Goal: Task Accomplishment & Management: Manage account settings

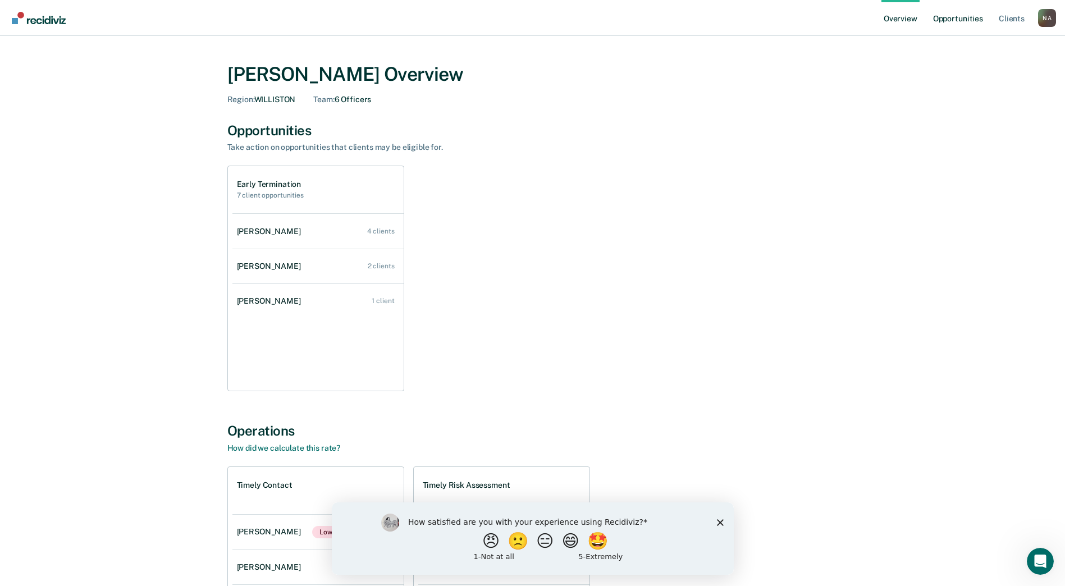
click at [950, 19] on link "Opportunities" at bounding box center [958, 18] width 54 height 36
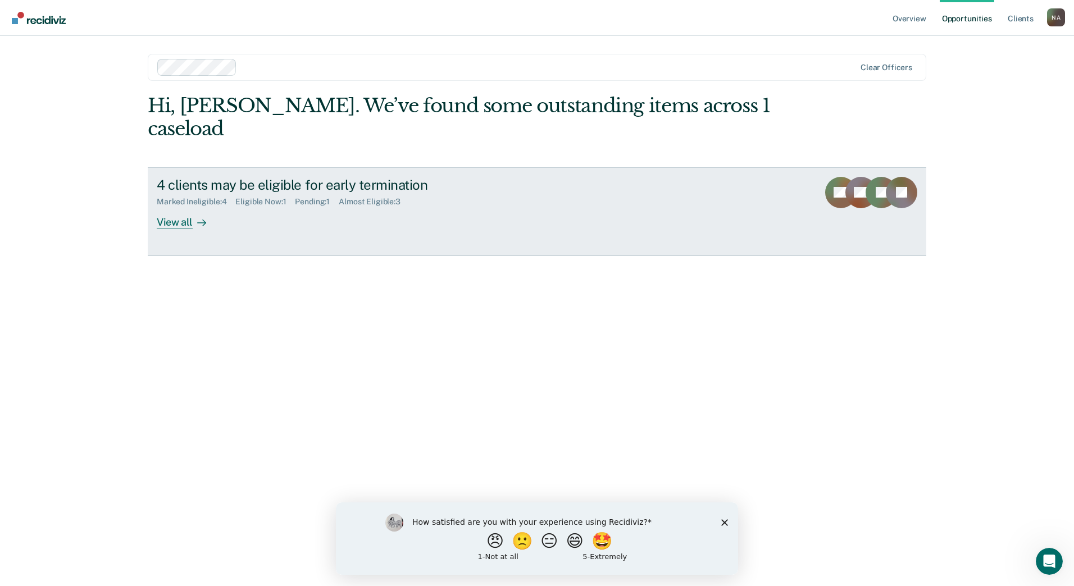
click at [173, 207] on div "View all" at bounding box center [188, 218] width 63 height 22
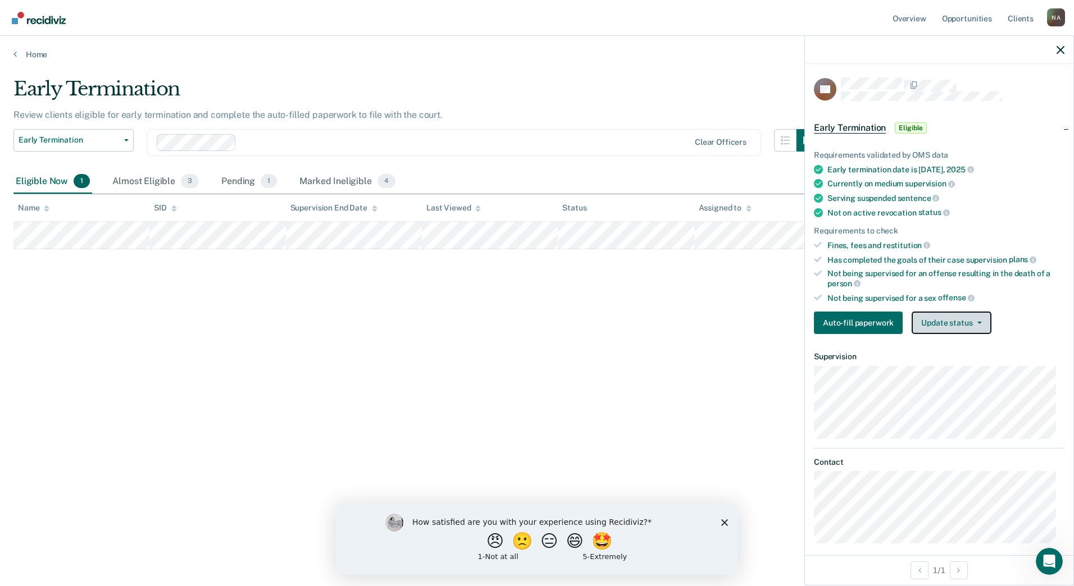
click at [980, 321] on button "Update status" at bounding box center [950, 323] width 79 height 22
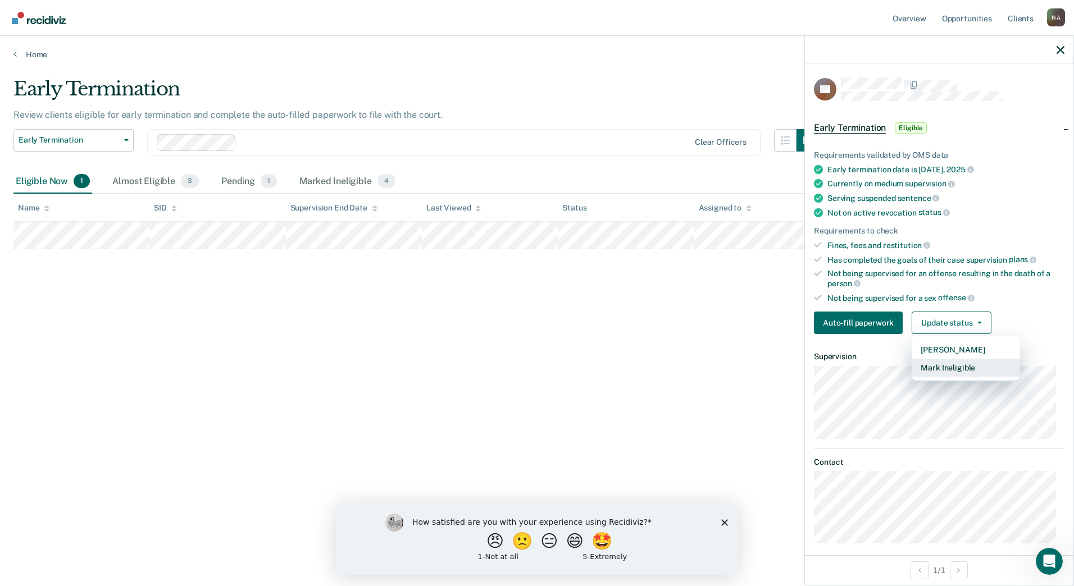
click at [952, 369] on button "Mark Ineligible" at bounding box center [965, 368] width 108 height 18
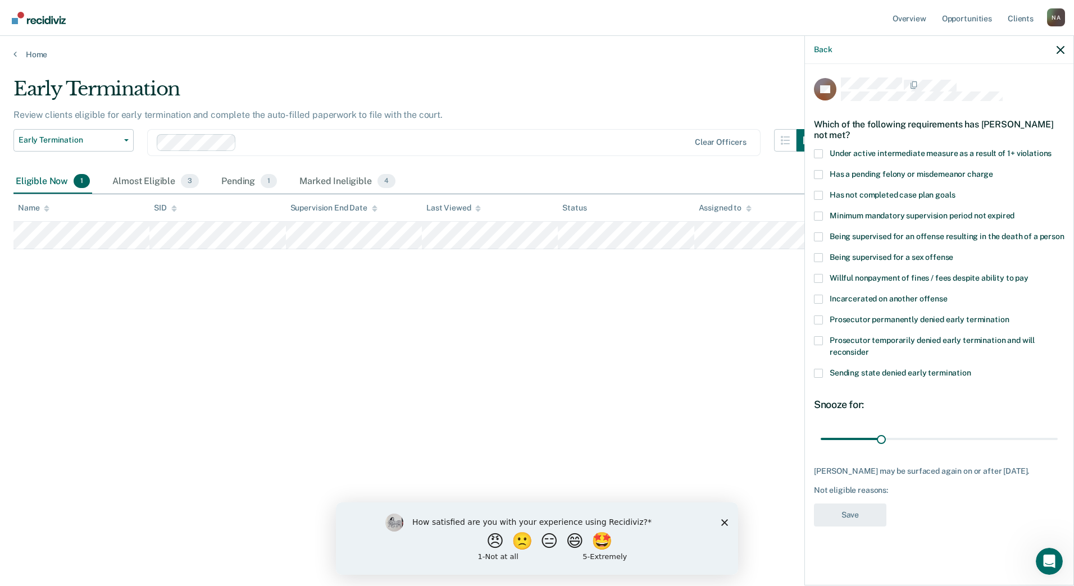
click at [820, 193] on span at bounding box center [818, 195] width 9 height 9
click at [954, 191] on input "Has not completed case plan goals" at bounding box center [954, 191] width 0 height 0
drag, startPoint x: 879, startPoint y: 436, endPoint x: 890, endPoint y: 437, distance: 11.3
type input "35"
click at [890, 437] on input "range" at bounding box center [938, 439] width 237 height 20
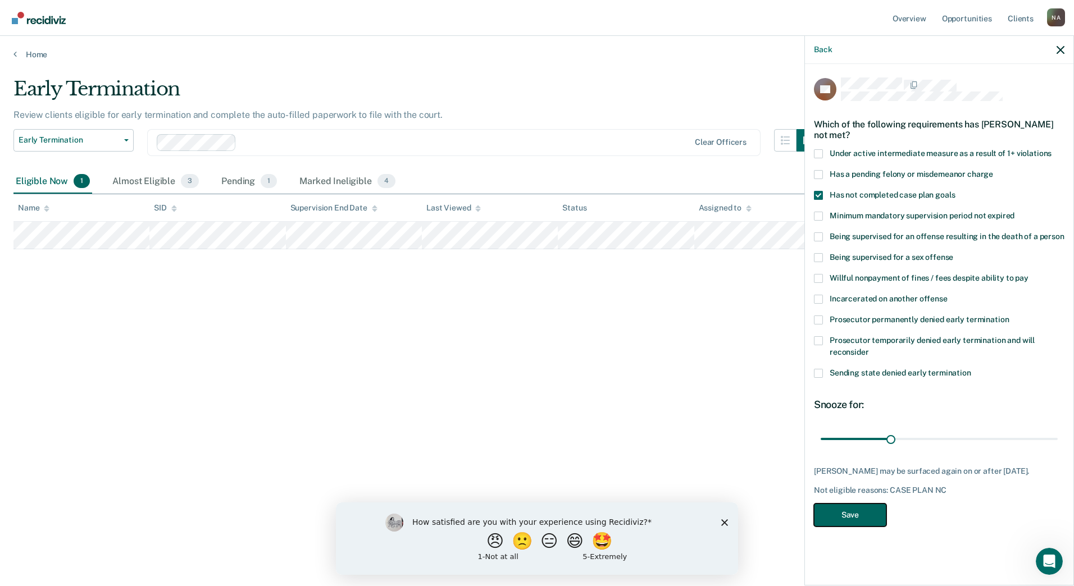
click at [855, 510] on button "Save" at bounding box center [850, 515] width 72 height 23
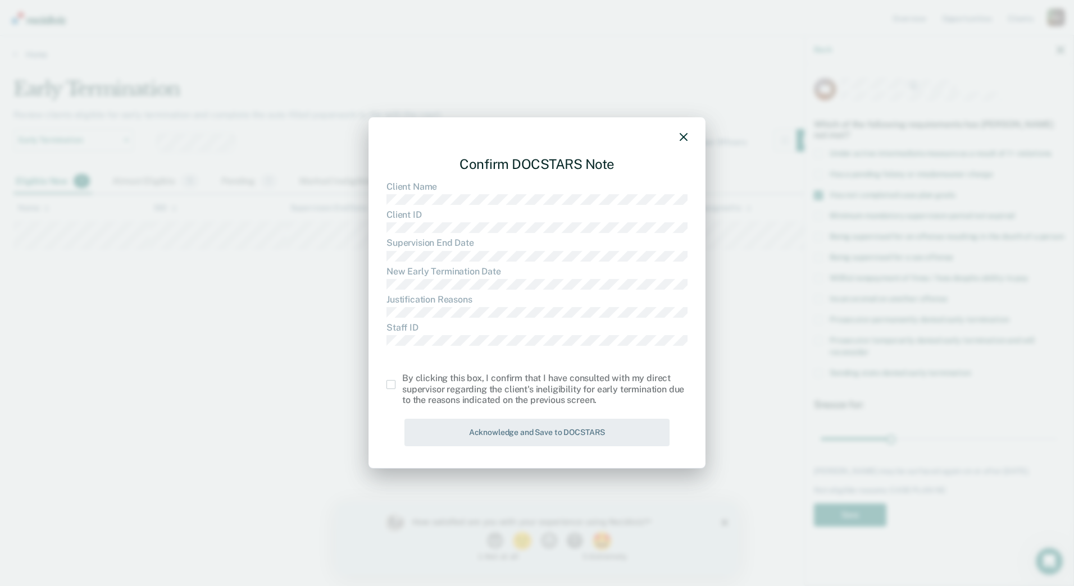
click at [392, 386] on span at bounding box center [390, 384] width 9 height 9
click at [402, 380] on input "checkbox" at bounding box center [402, 380] width 0 height 0
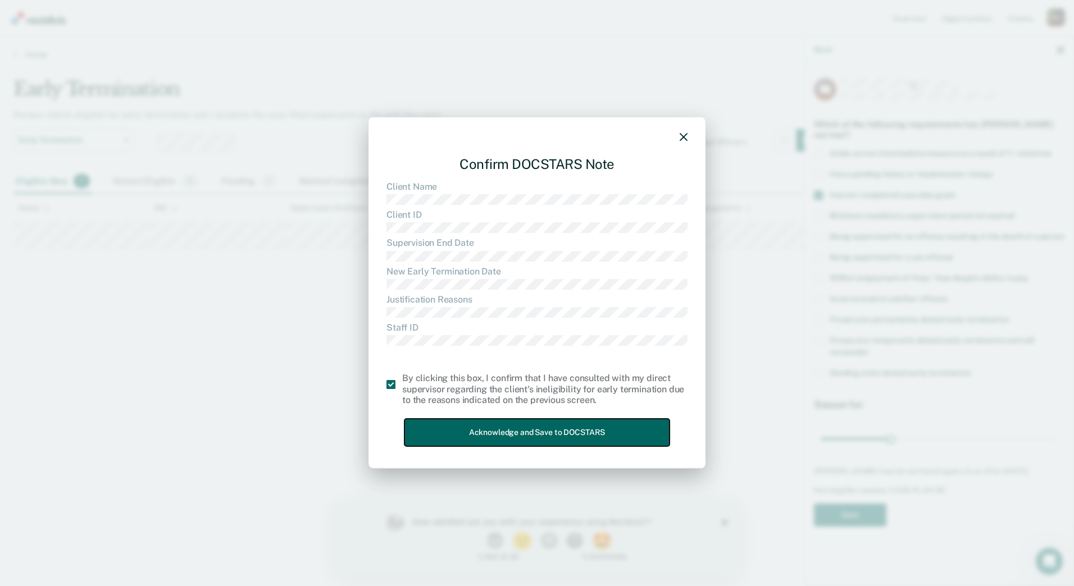
click at [446, 425] on button "Acknowledge and Save to DOCSTARS" at bounding box center [536, 433] width 265 height 28
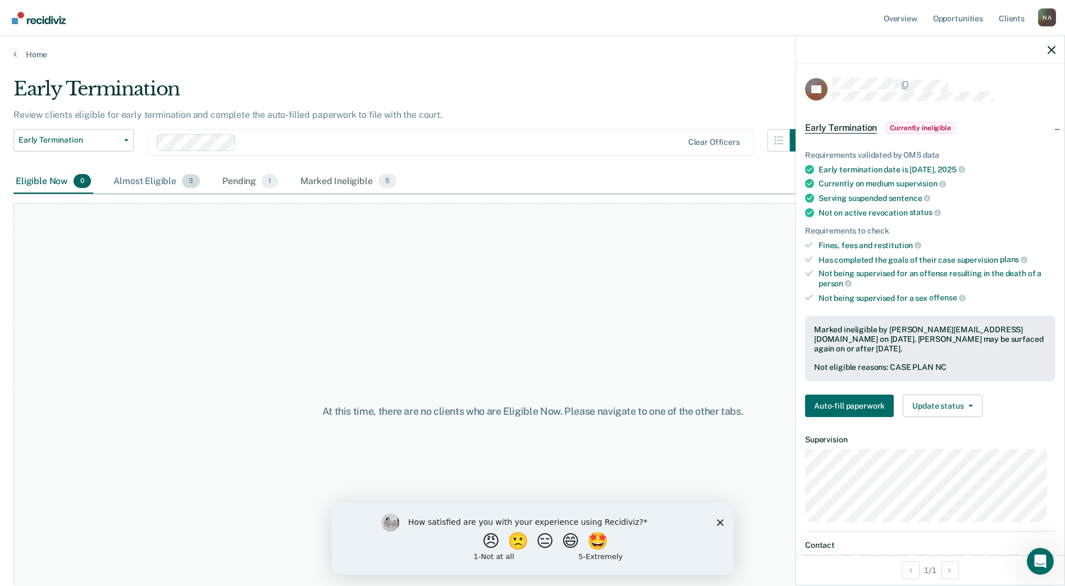
click at [145, 180] on div "Almost Eligible 3" at bounding box center [156, 182] width 91 height 25
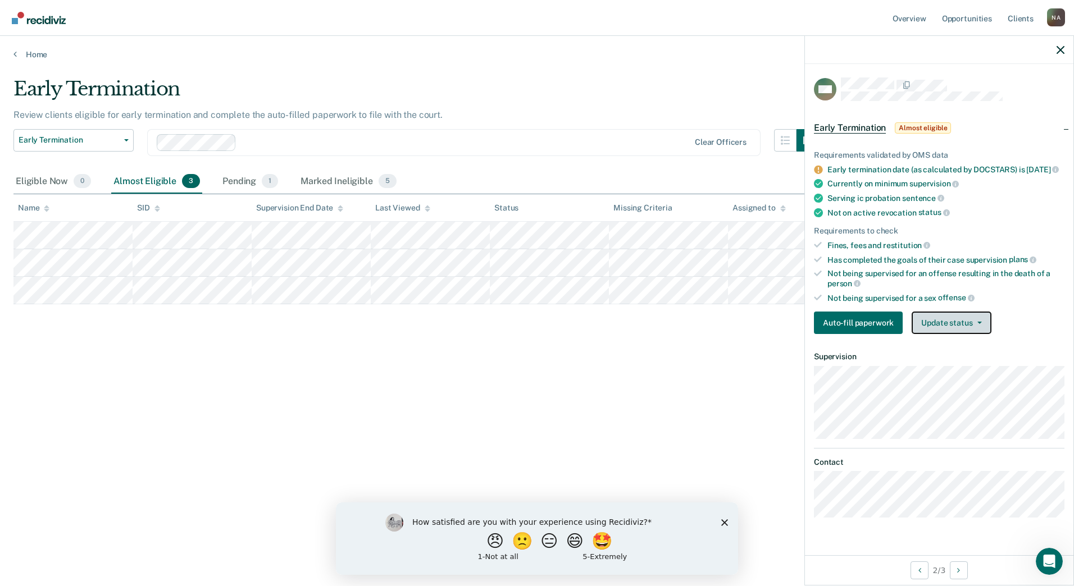
click at [956, 327] on button "Update status" at bounding box center [950, 323] width 79 height 22
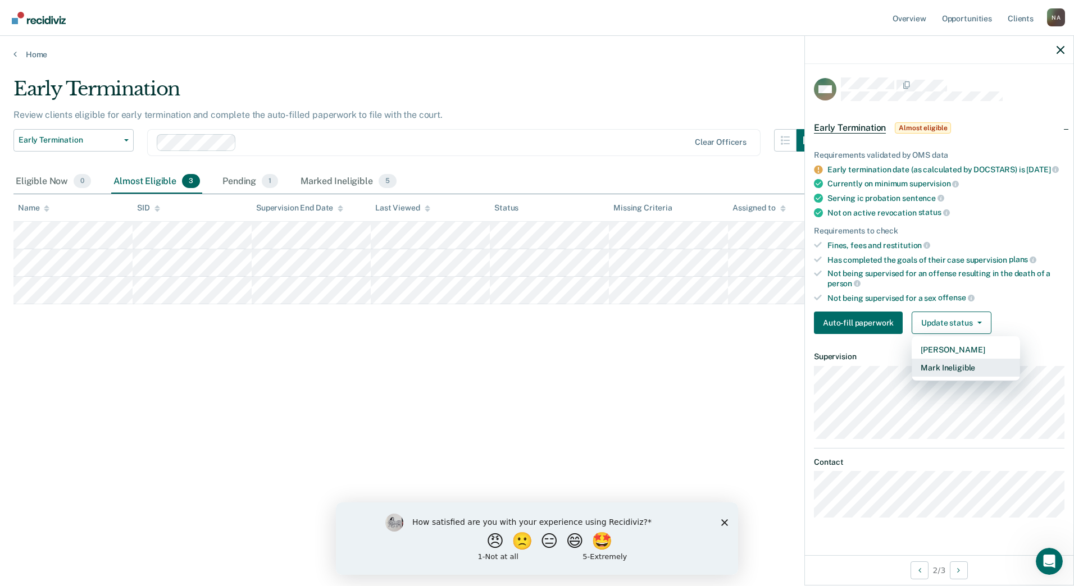
click at [947, 375] on button "Mark Ineligible" at bounding box center [965, 368] width 108 height 18
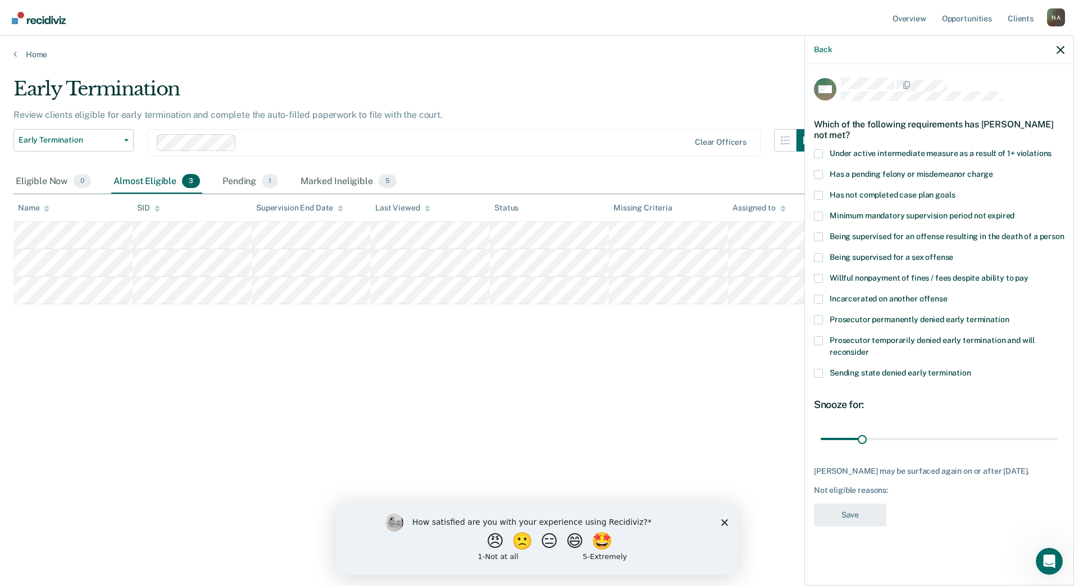
click at [819, 371] on span at bounding box center [818, 373] width 9 height 9
click at [971, 369] on input "Sending state denied early termination" at bounding box center [971, 369] width 0 height 0
drag, startPoint x: 865, startPoint y: 439, endPoint x: 928, endPoint y: 390, distance: 79.6
type input "180"
click at [1055, 438] on input "range" at bounding box center [938, 439] width 237 height 20
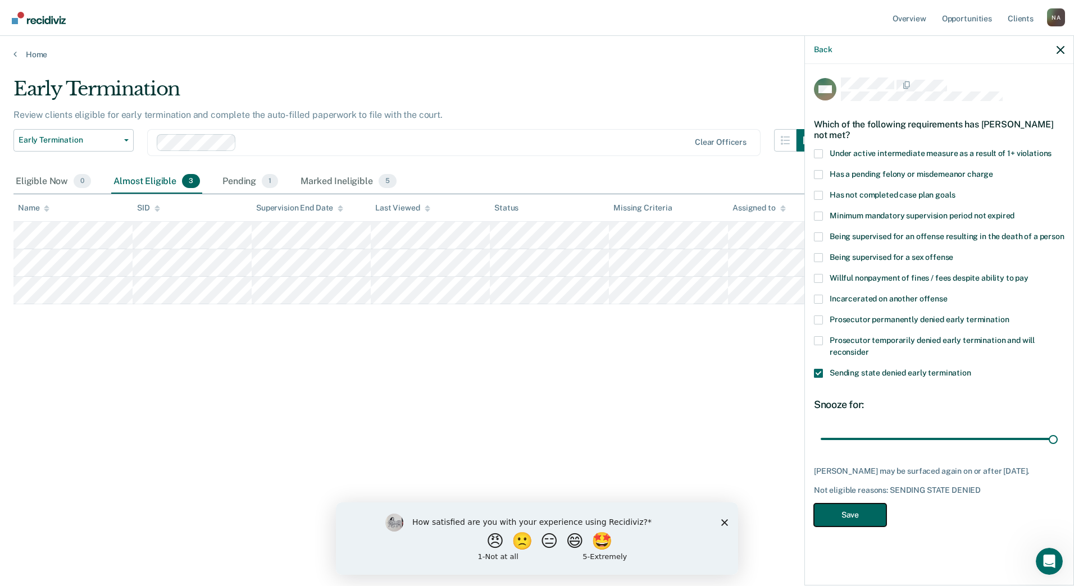
click at [846, 511] on button "Save" at bounding box center [850, 515] width 72 height 23
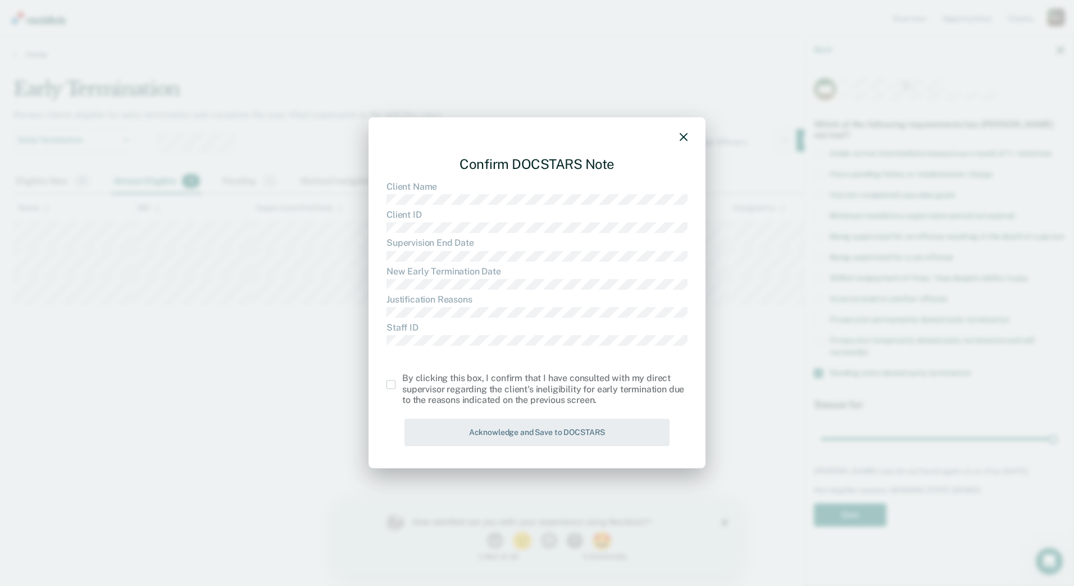
click at [395, 385] on span at bounding box center [390, 384] width 9 height 9
click at [402, 380] on input "checkbox" at bounding box center [402, 380] width 0 height 0
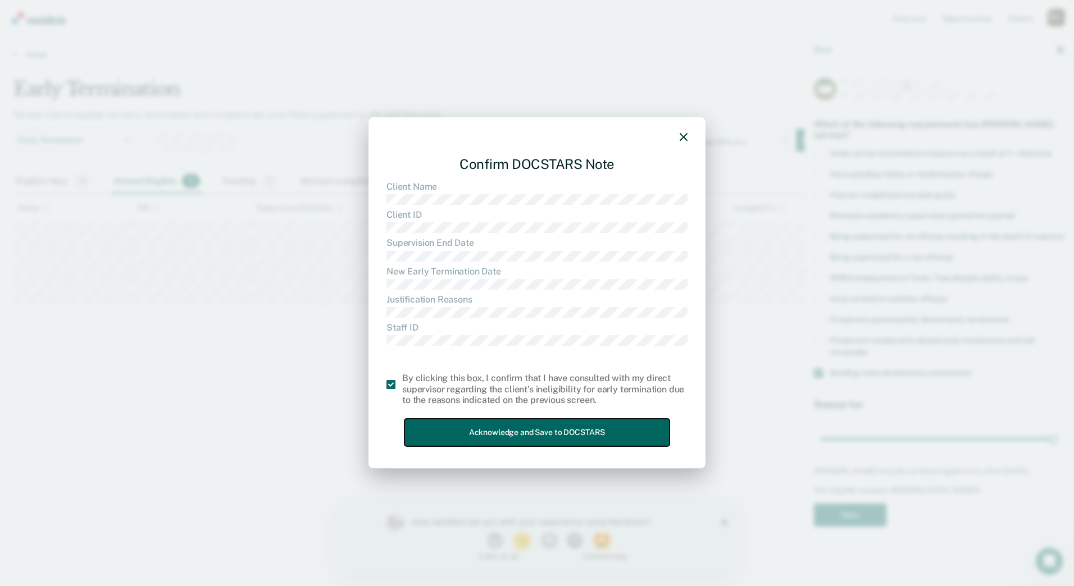
click at [455, 431] on button "Acknowledge and Save to DOCSTARS" at bounding box center [536, 433] width 265 height 28
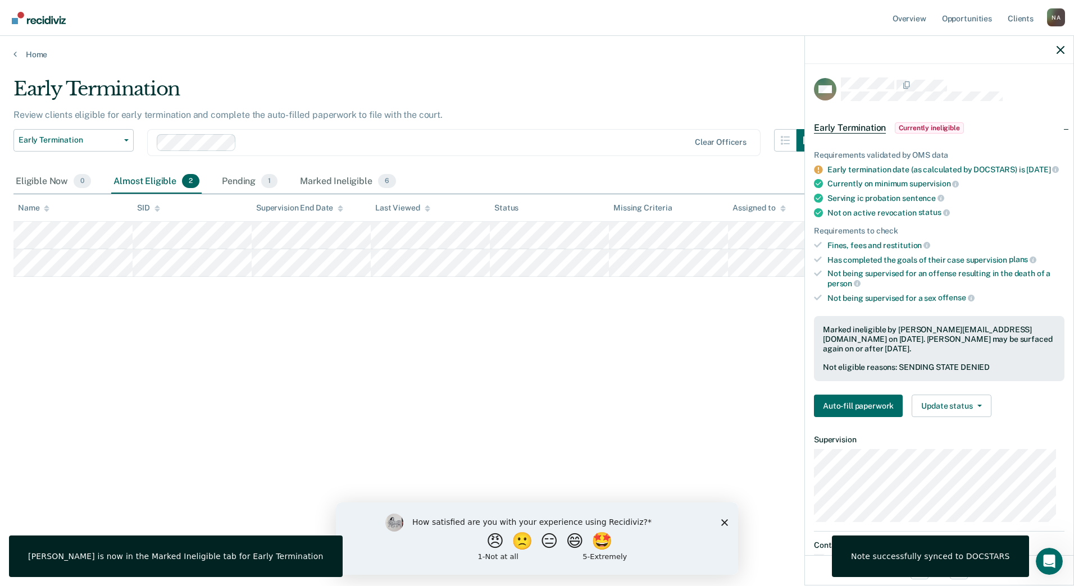
click at [475, 390] on div "Early Termination Review clients eligible for early termination and complete th…" at bounding box center [536, 289] width 1047 height 424
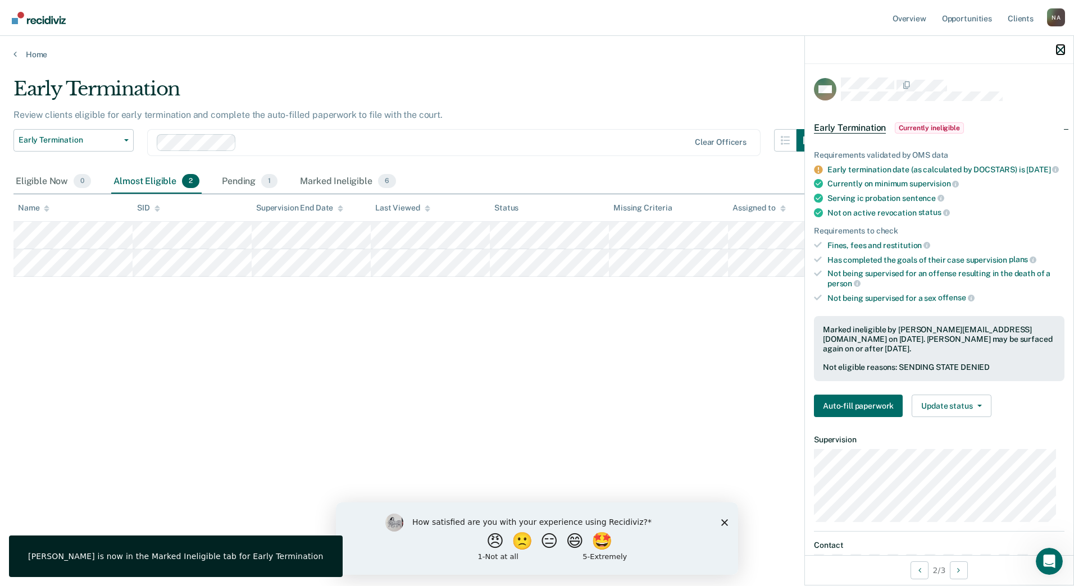
click at [1056, 49] on icon "button" at bounding box center [1060, 50] width 8 height 8
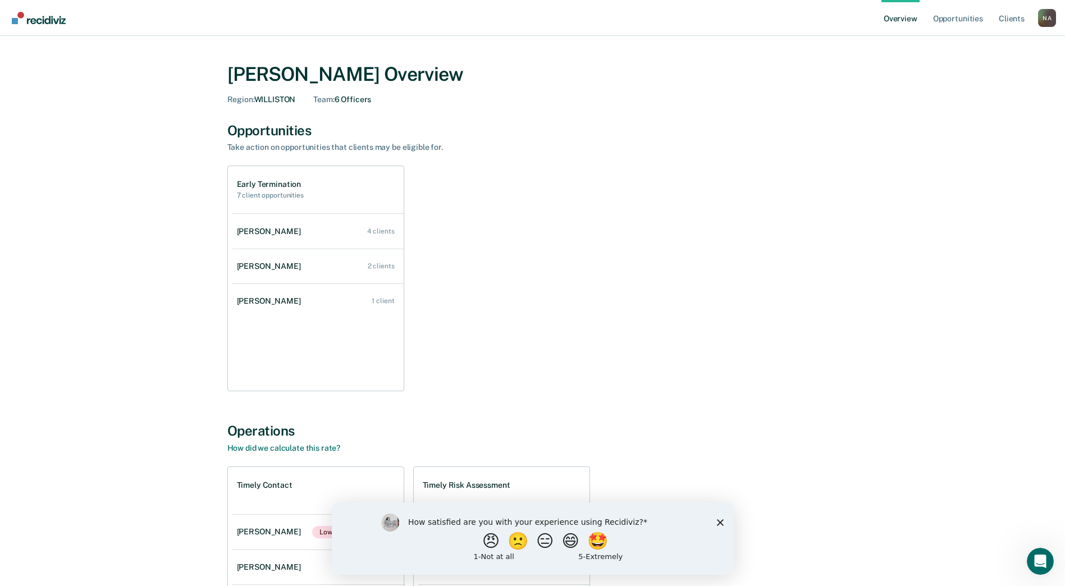
click at [720, 526] on div "How satisfied are you with your experience using Recidiviz? 😠 🙁 😑 😄 🤩 1 - Not a…" at bounding box center [532, 538] width 402 height 72
drag, startPoint x: 719, startPoint y: 521, endPoint x: 980, endPoint y: 939, distance: 492.6
click at [719, 521] on polygon "Close survey" at bounding box center [719, 522] width 7 height 7
